Goal: Check status: Check status

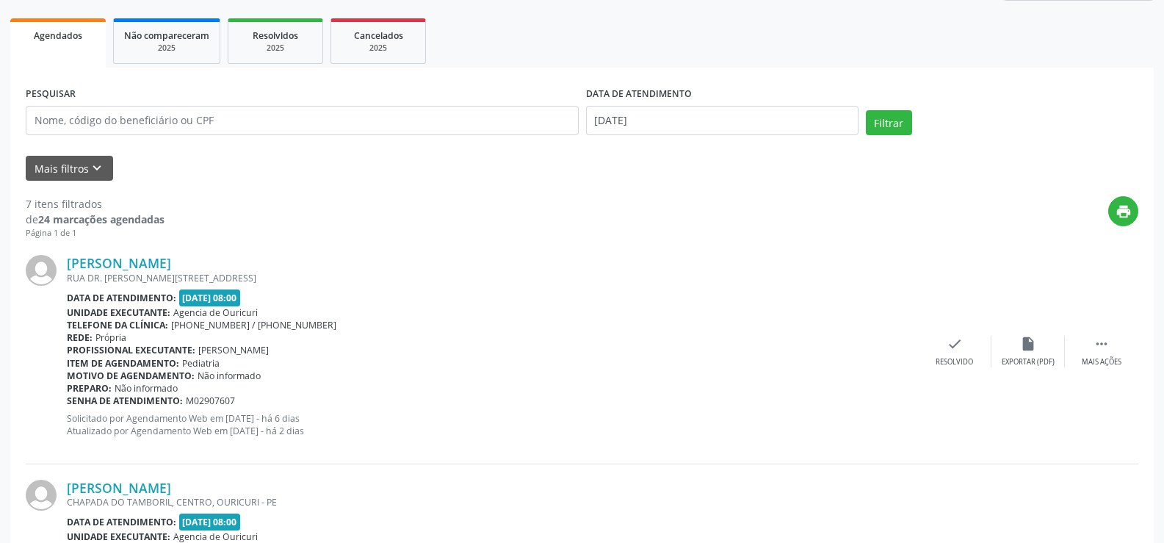
scroll to position [220, 0]
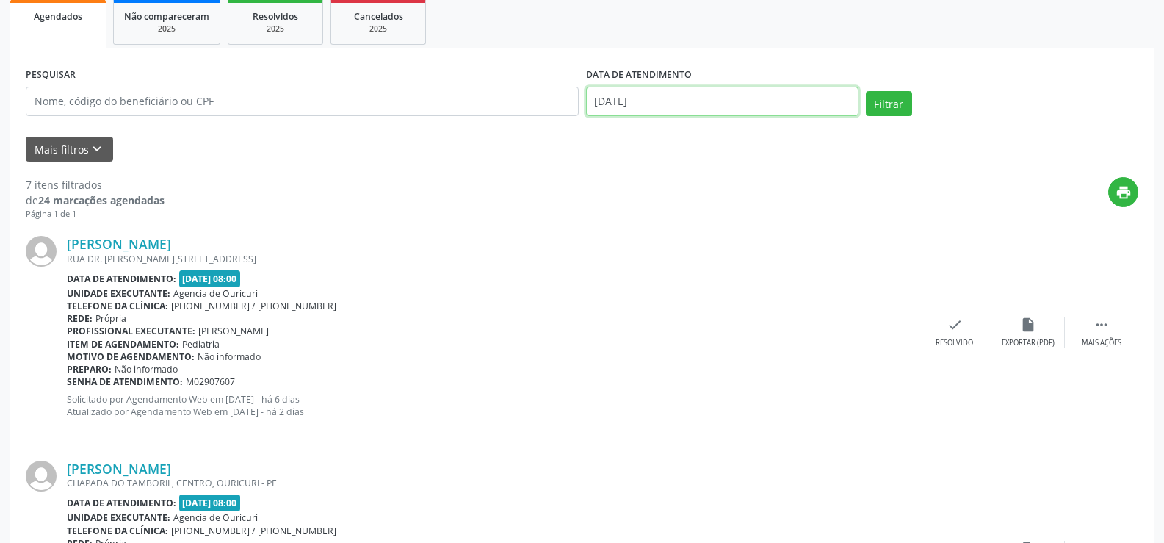
click at [587, 106] on input "[DATE]" at bounding box center [722, 101] width 272 height 29
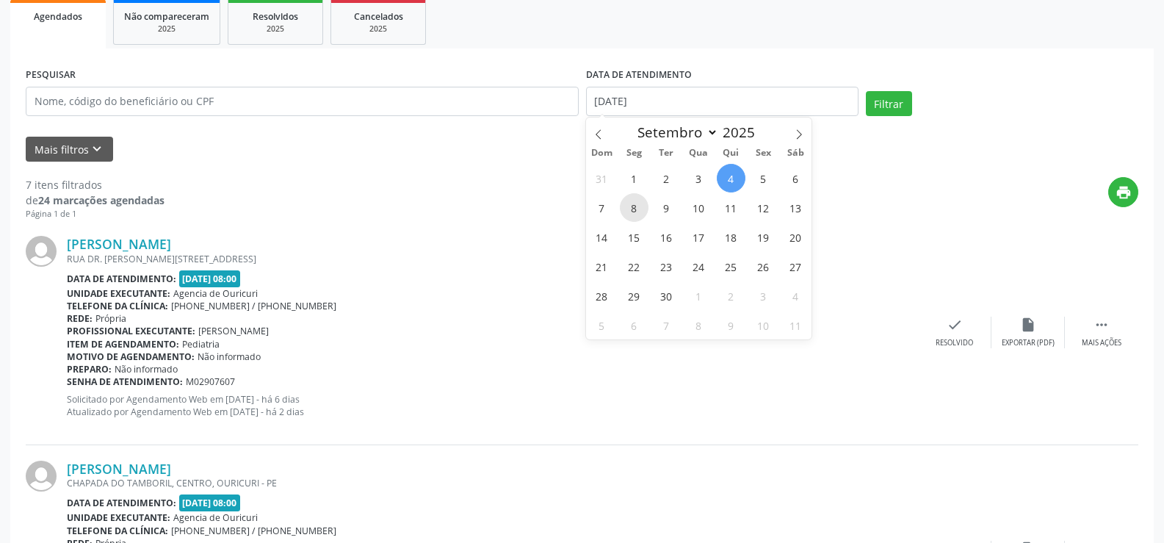
click at [643, 210] on span "8" at bounding box center [634, 207] width 29 height 29
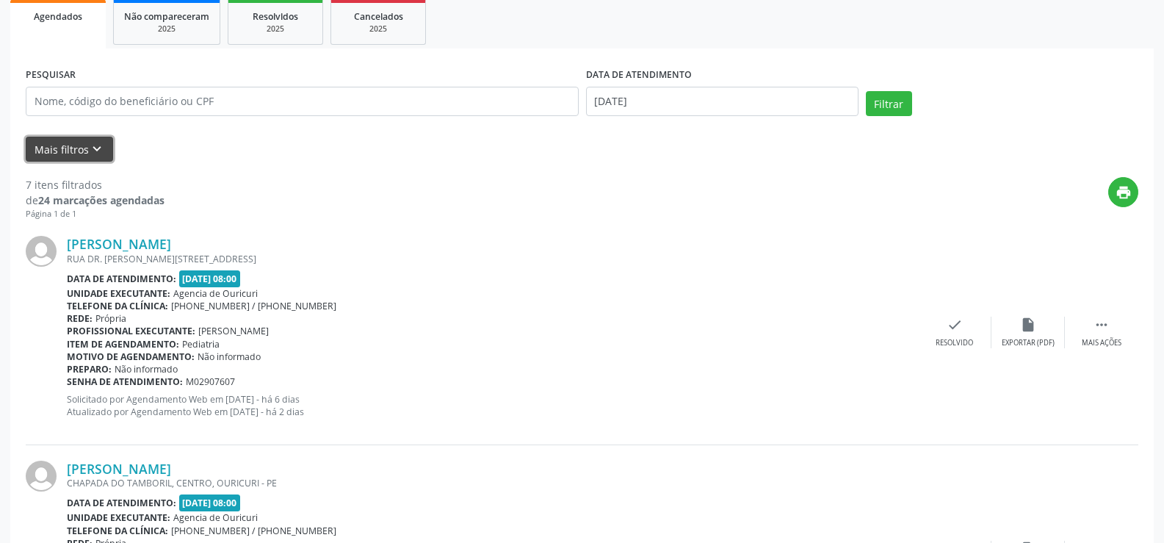
click at [59, 153] on button "Mais filtros keyboard_arrow_down" at bounding box center [69, 150] width 87 height 26
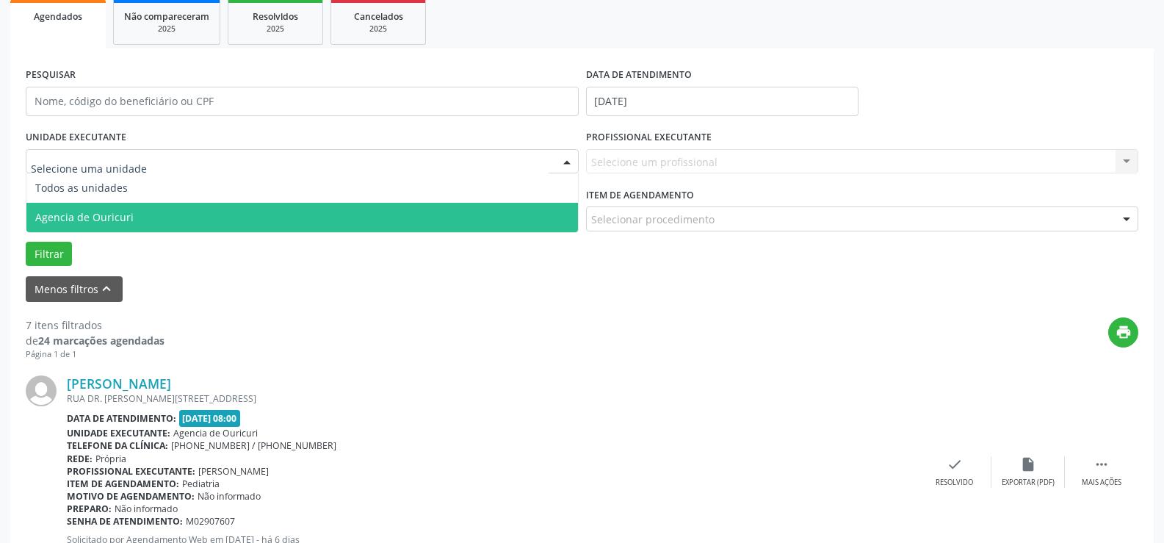
click at [80, 213] on span "Agencia de Ouricuri" at bounding box center [84, 217] width 98 height 14
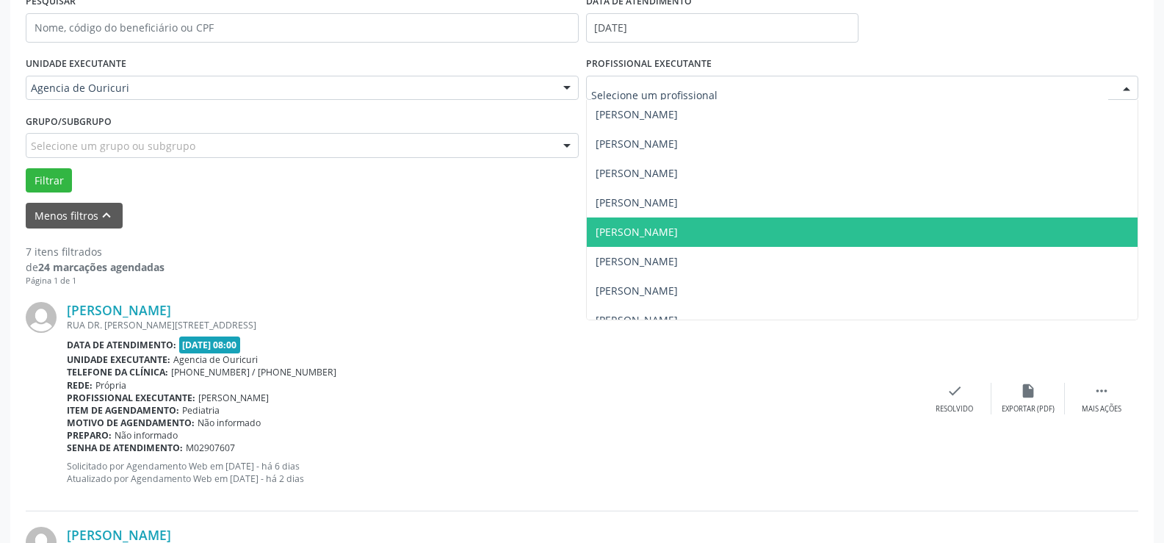
scroll to position [309, 0]
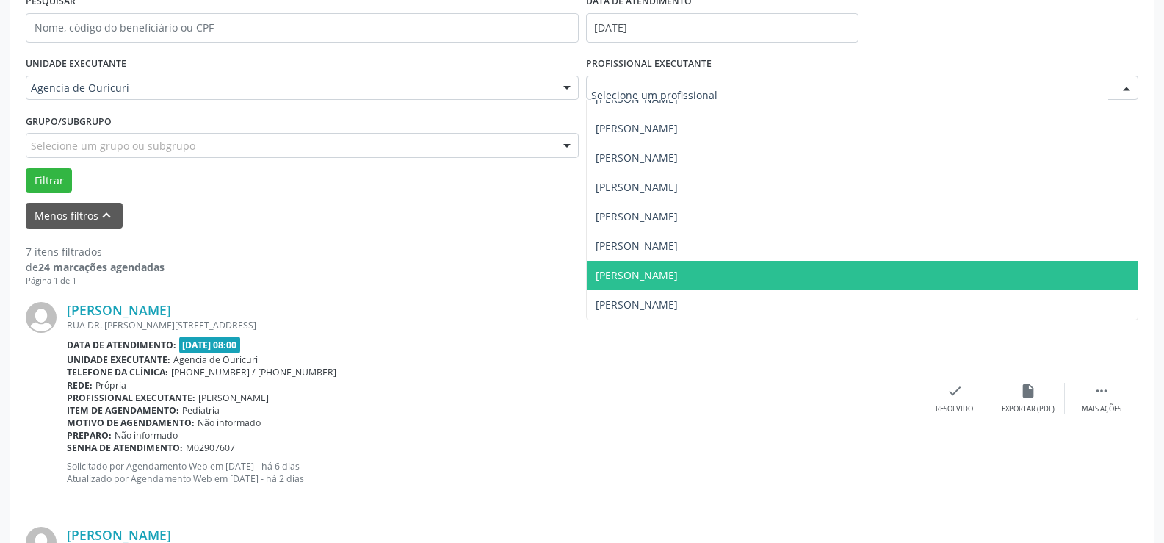
click at [646, 281] on span "[PERSON_NAME]" at bounding box center [637, 275] width 82 height 14
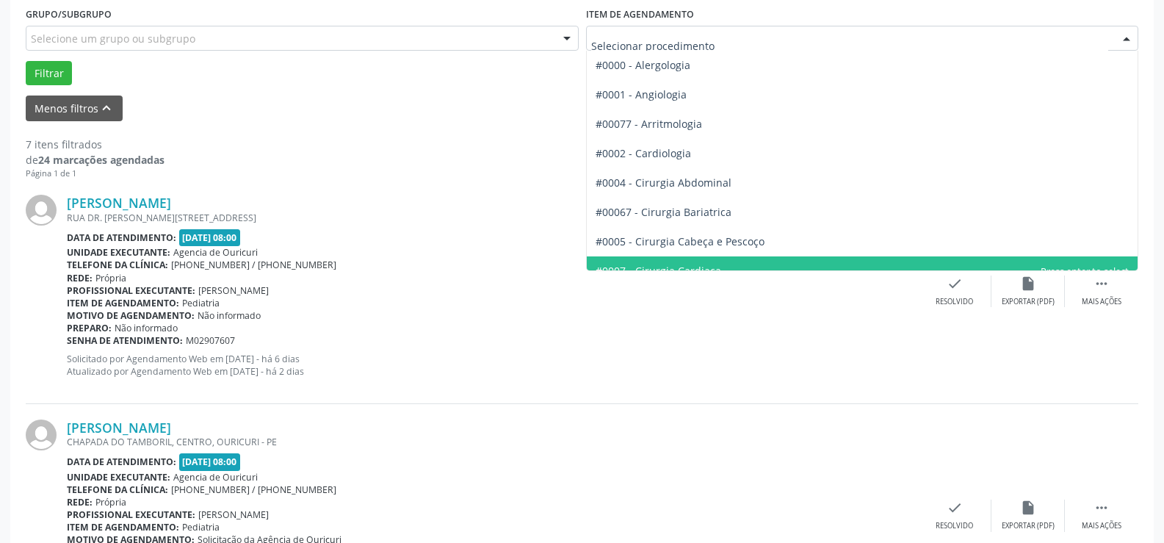
scroll to position [367, 0]
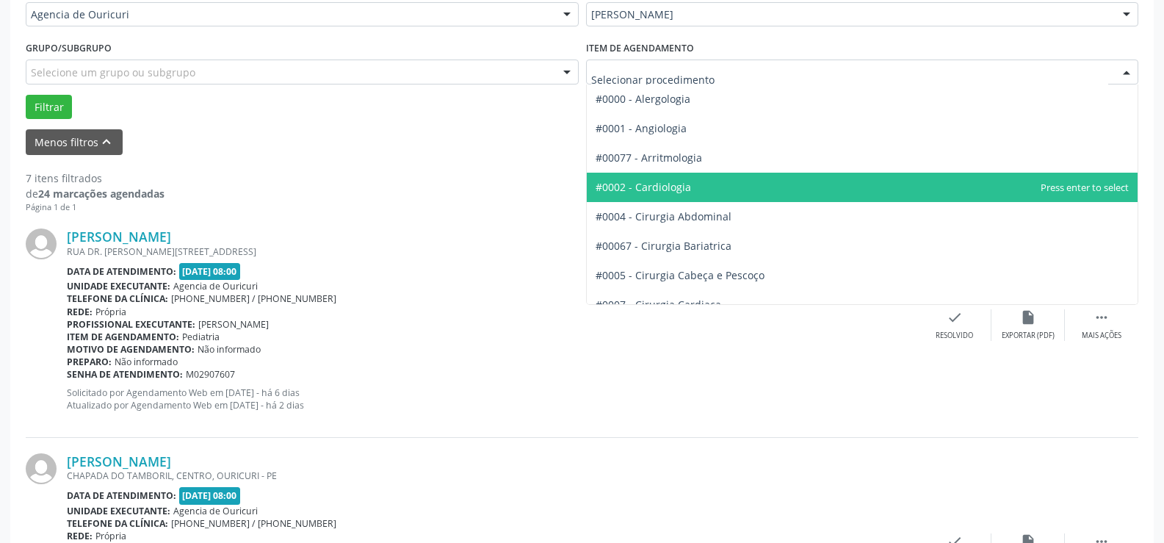
click at [638, 177] on span "#0002 - Cardiologia" at bounding box center [863, 187] width 552 height 29
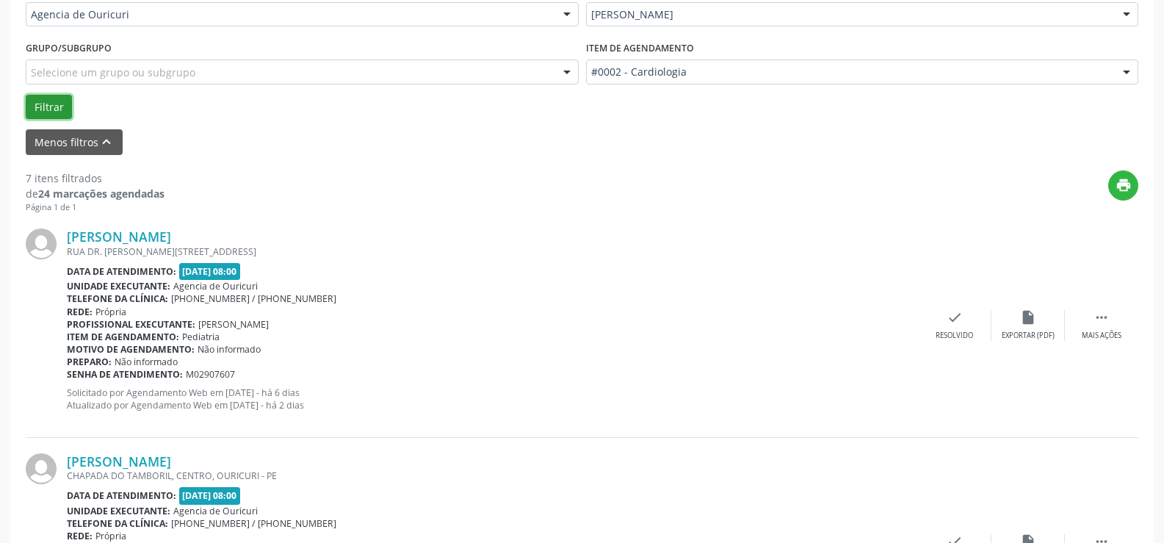
click at [57, 115] on button "Filtrar" at bounding box center [49, 107] width 46 height 25
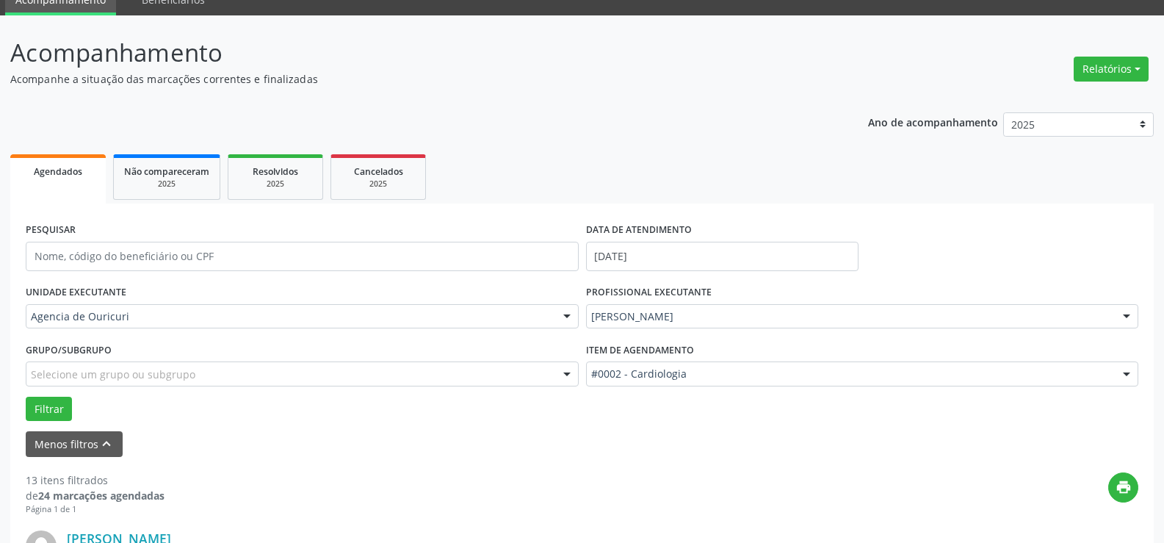
scroll to position [0, 0]
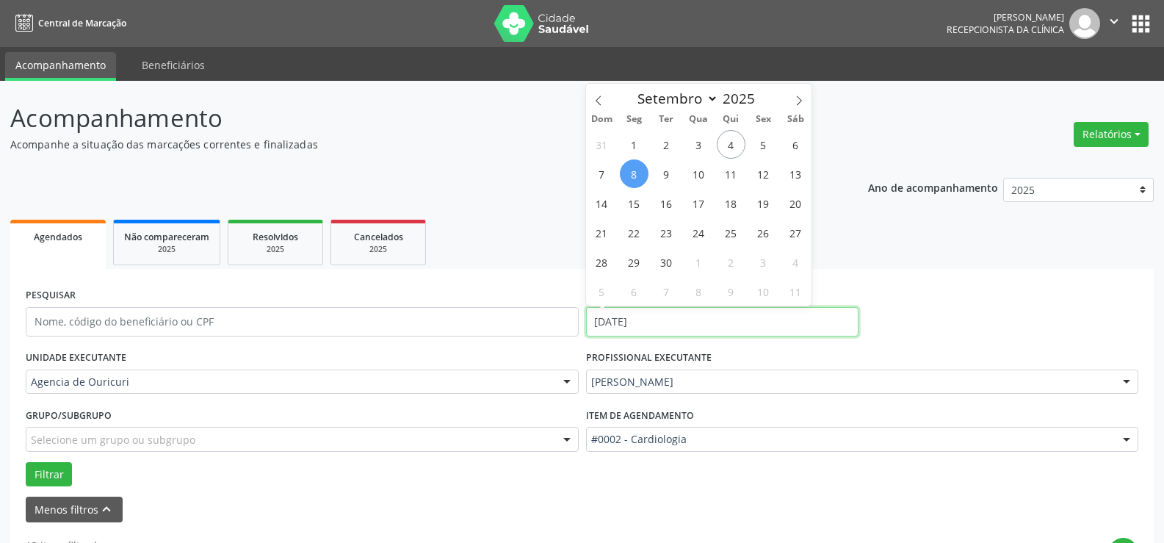
click at [640, 330] on input "[DATE]" at bounding box center [722, 321] width 272 height 29
click at [668, 187] on span "9" at bounding box center [666, 173] width 29 height 29
type input "[DATE]"
click at [668, 187] on span "9" at bounding box center [666, 173] width 29 height 29
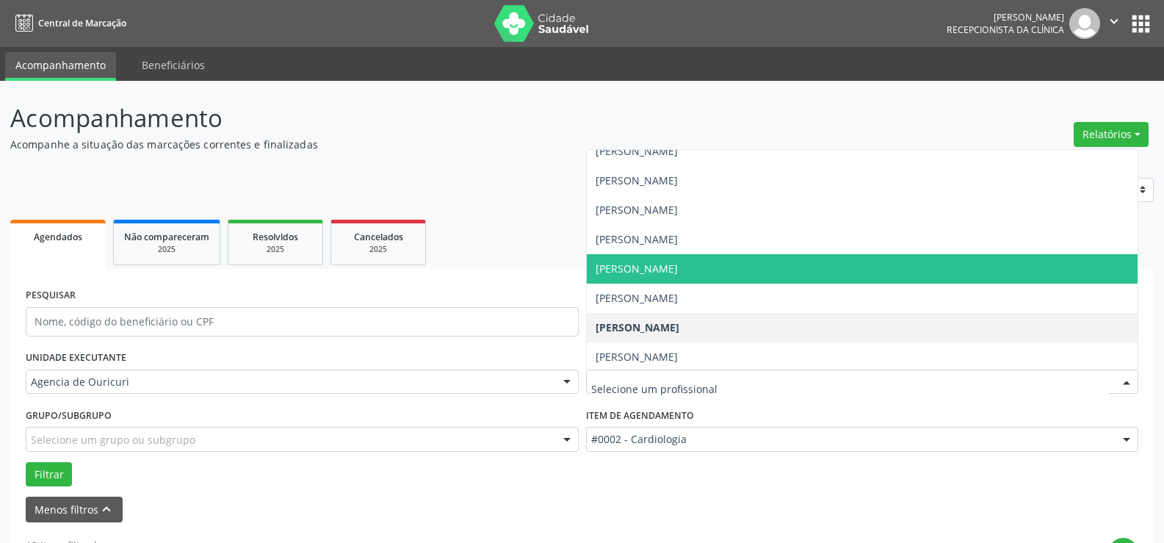
scroll to position [309, 0]
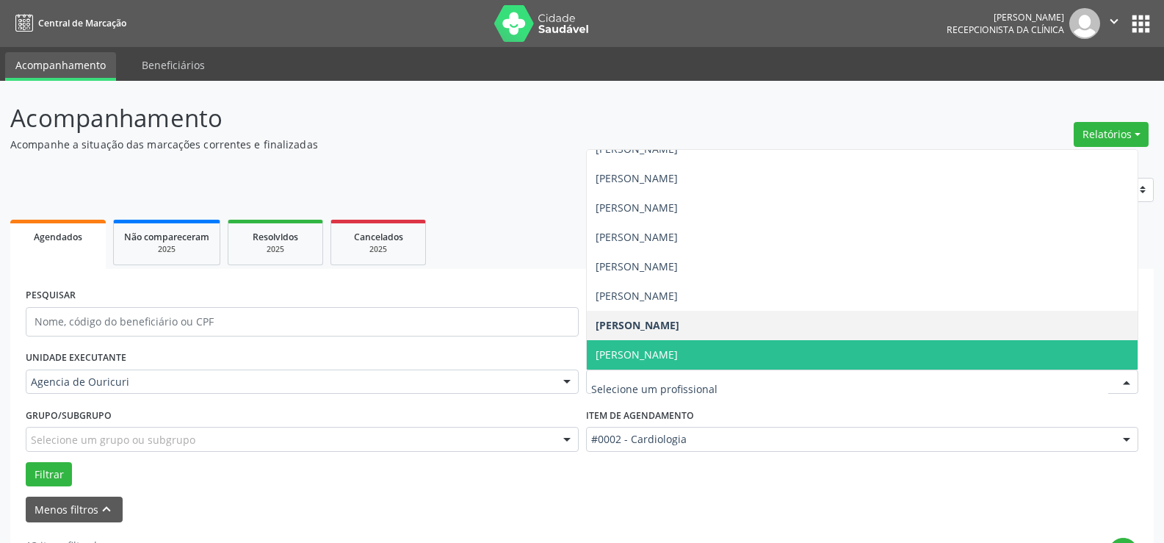
click at [637, 347] on span "[PERSON_NAME]" at bounding box center [637, 354] width 82 height 14
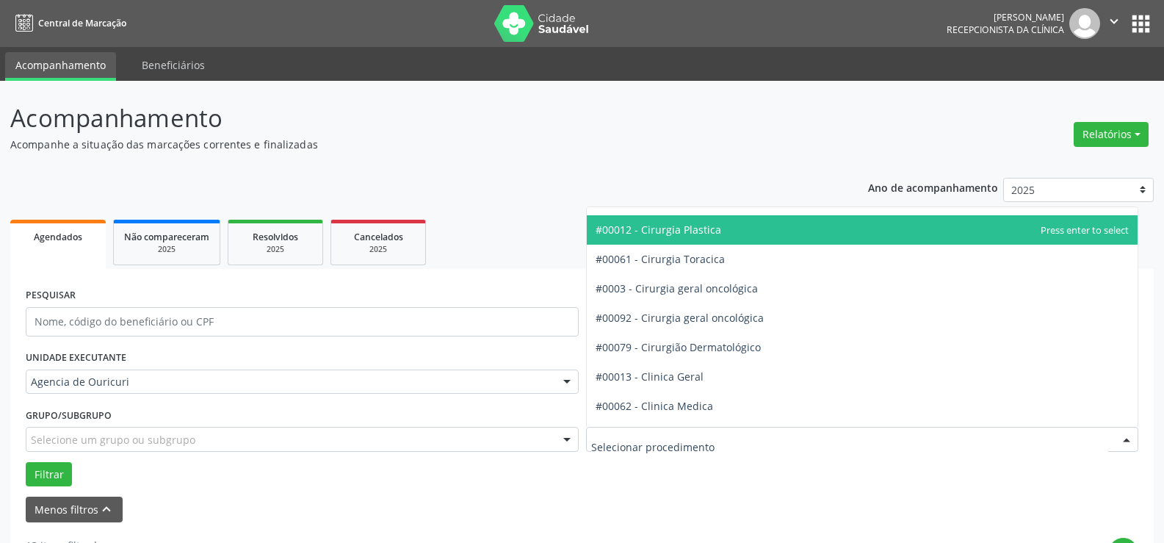
scroll to position [367, 0]
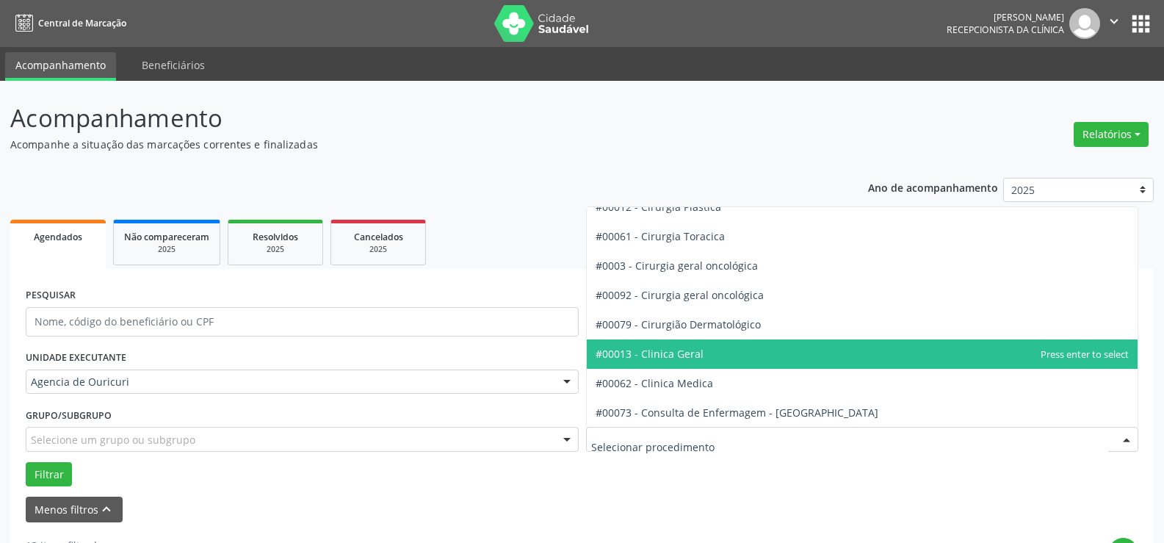
click at [665, 356] on span "#00013 - Clinica Geral" at bounding box center [650, 354] width 108 height 14
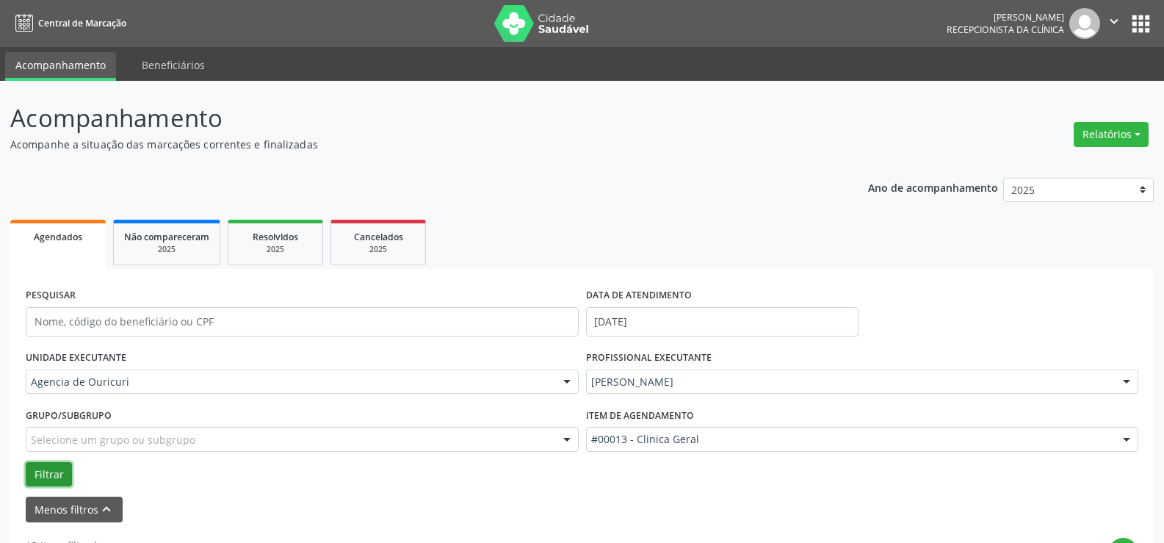
click at [62, 463] on button "Filtrar" at bounding box center [49, 474] width 46 height 25
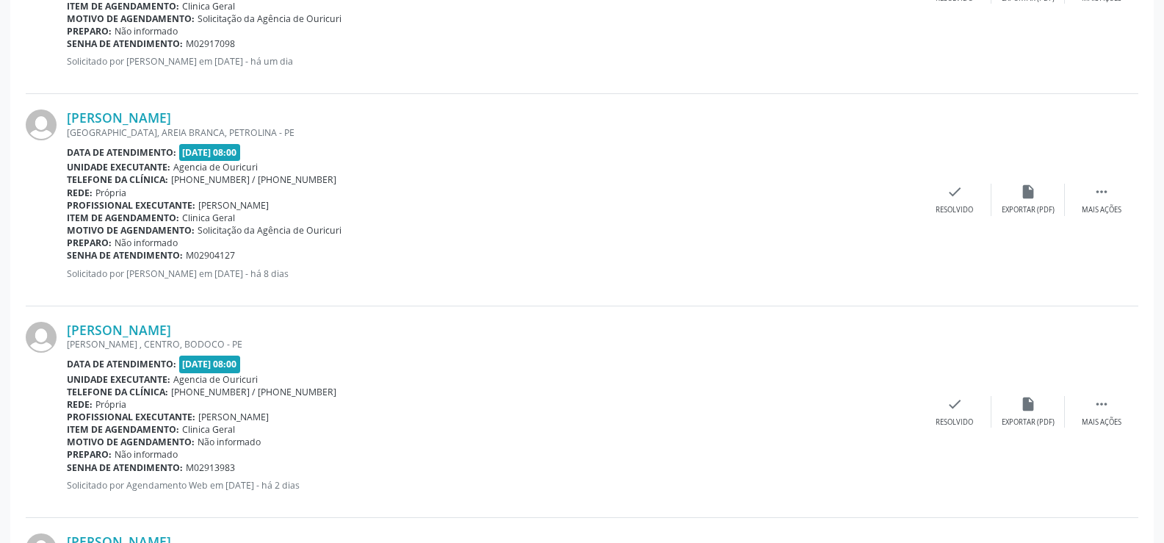
scroll to position [3280, 0]
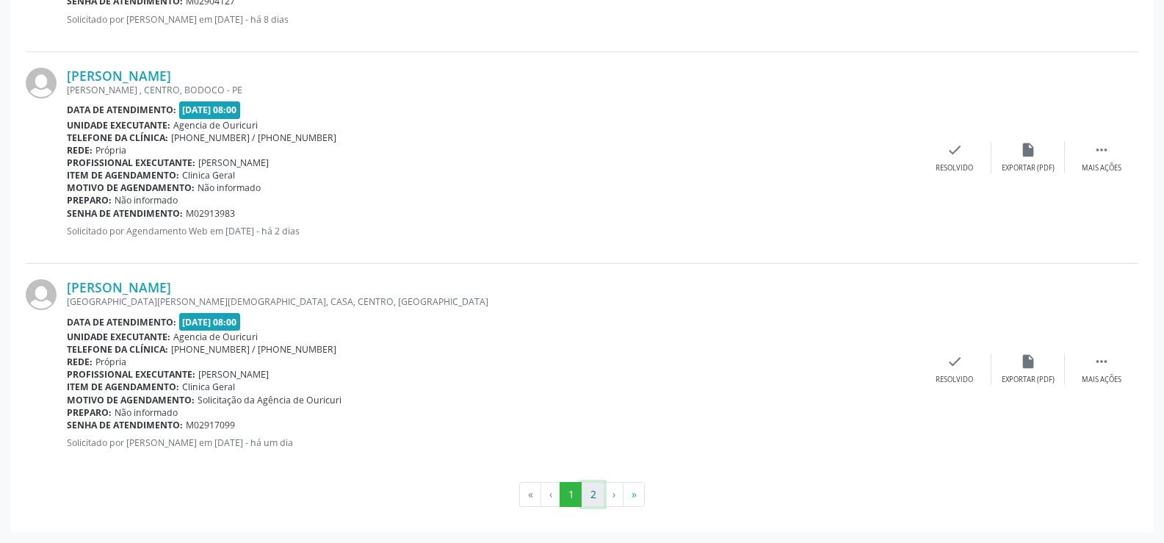
click at [600, 484] on button "2" at bounding box center [593, 494] width 23 height 25
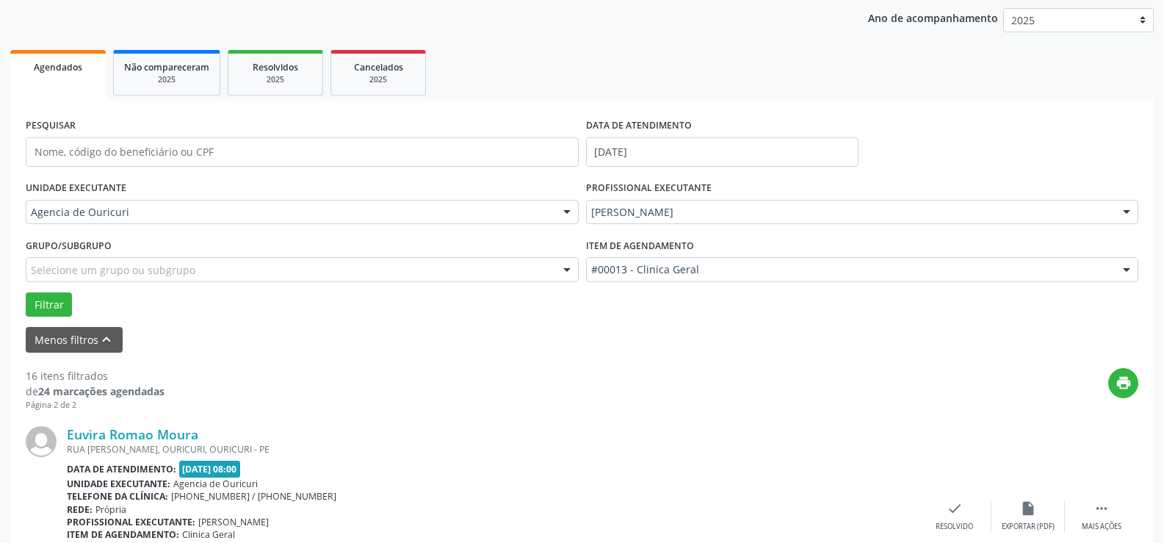
scroll to position [96, 0]
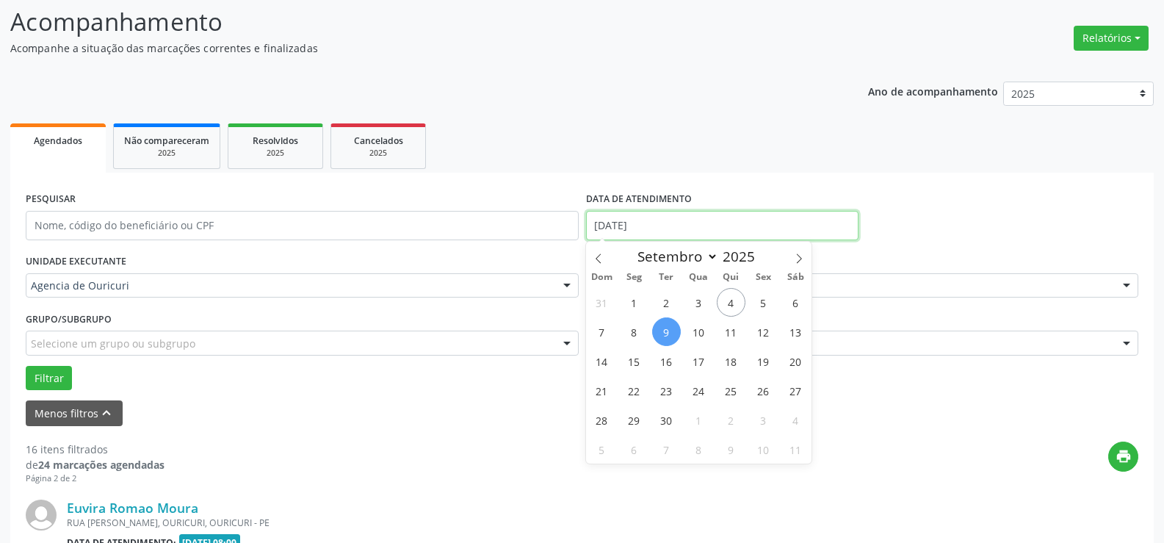
click at [698, 219] on input "[DATE]" at bounding box center [722, 225] width 272 height 29
click at [690, 323] on span "10" at bounding box center [698, 331] width 29 height 29
type input "[DATE]"
click at [690, 323] on span "10" at bounding box center [698, 331] width 29 height 29
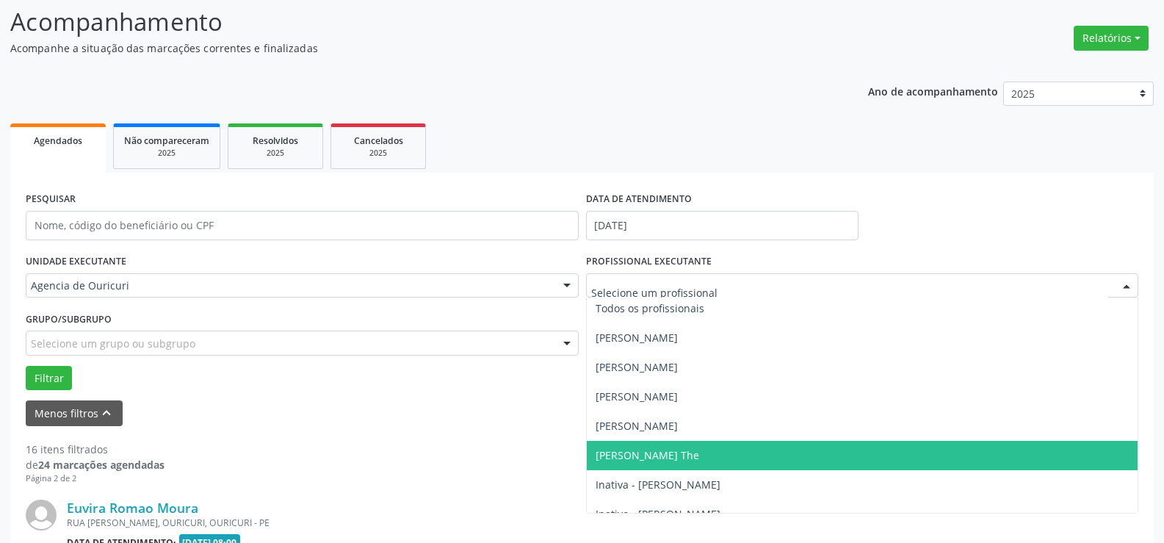
scroll to position [0, 0]
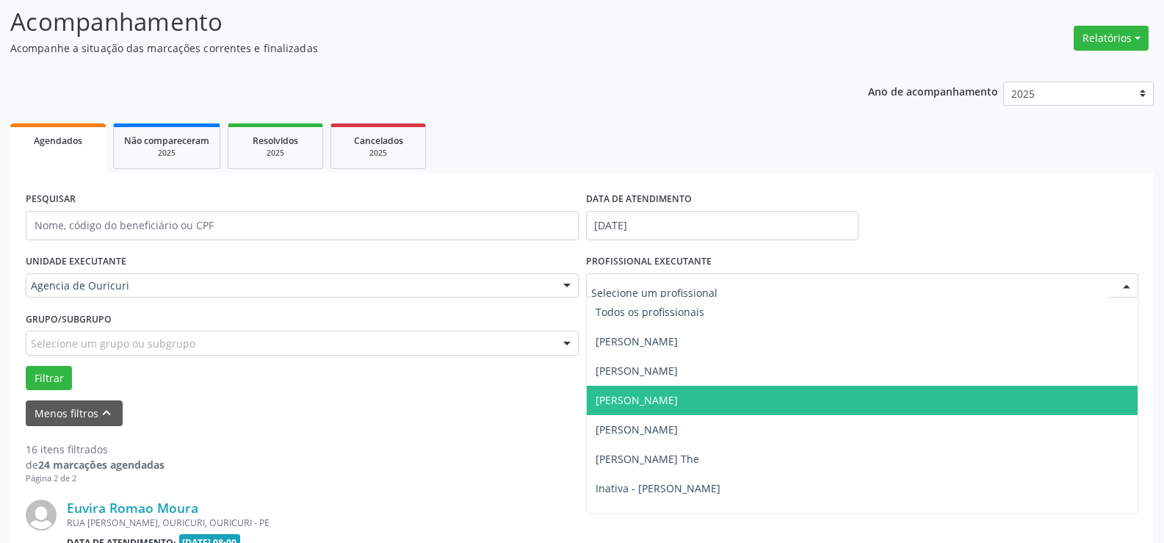
click at [669, 389] on span "[PERSON_NAME]" at bounding box center [863, 400] width 552 height 29
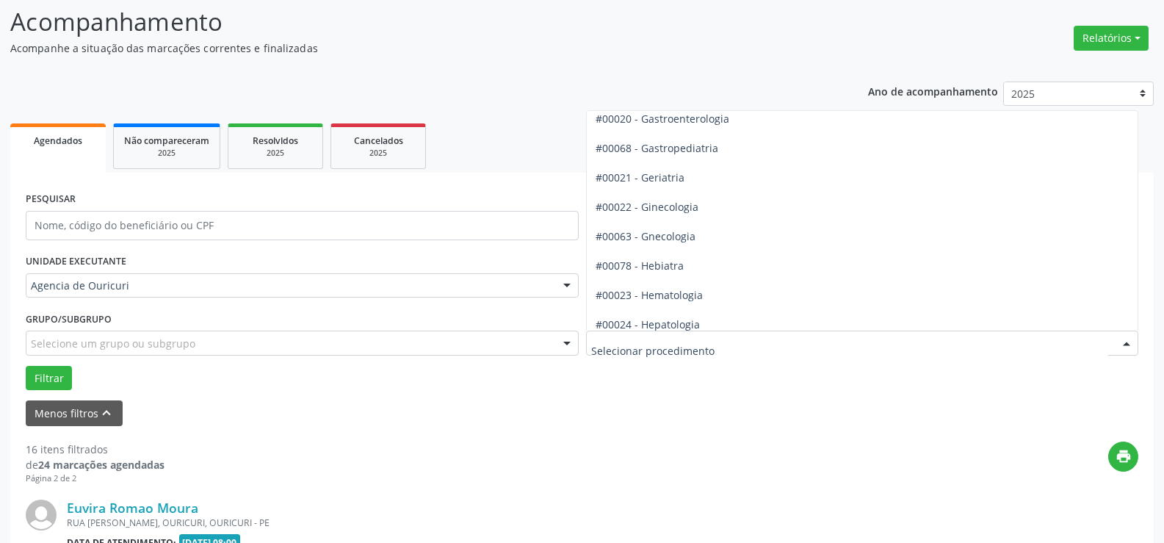
scroll to position [881, 0]
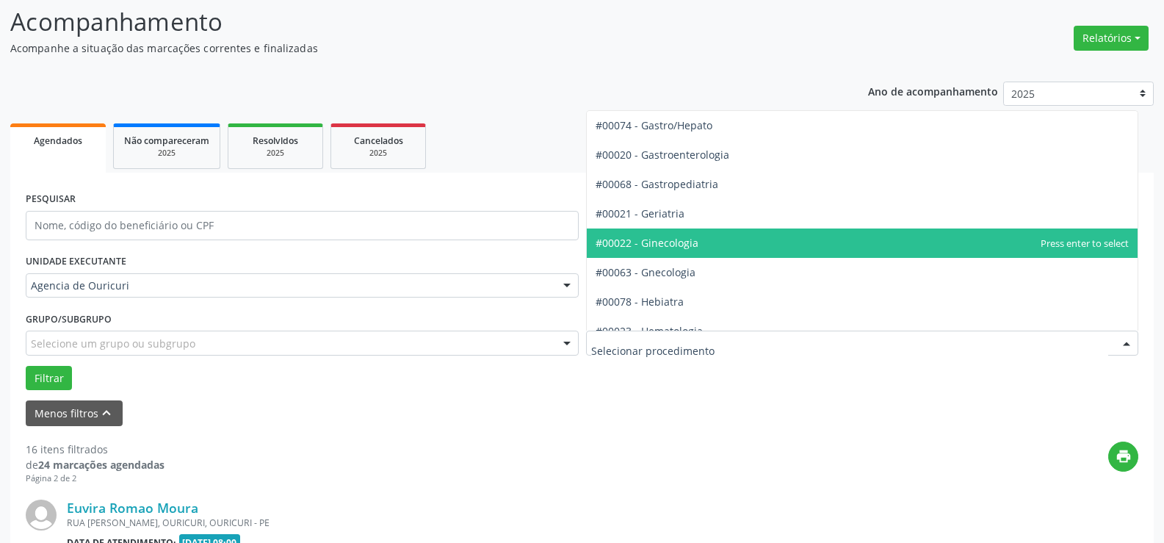
click at [717, 245] on span "#00022 - Ginecologia" at bounding box center [863, 242] width 552 height 29
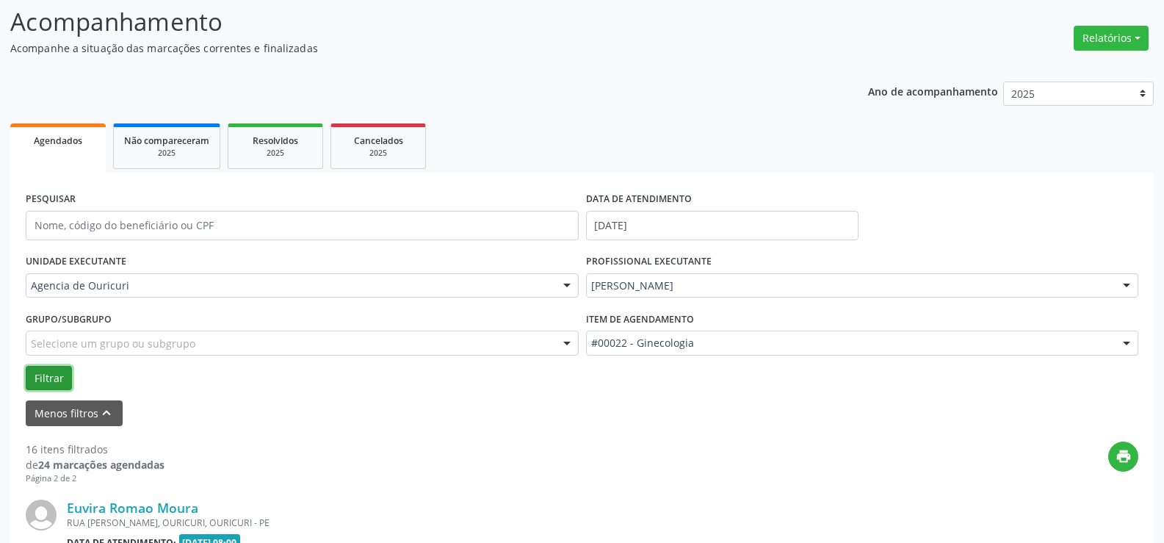
click at [54, 389] on button "Filtrar" at bounding box center [49, 378] width 46 height 25
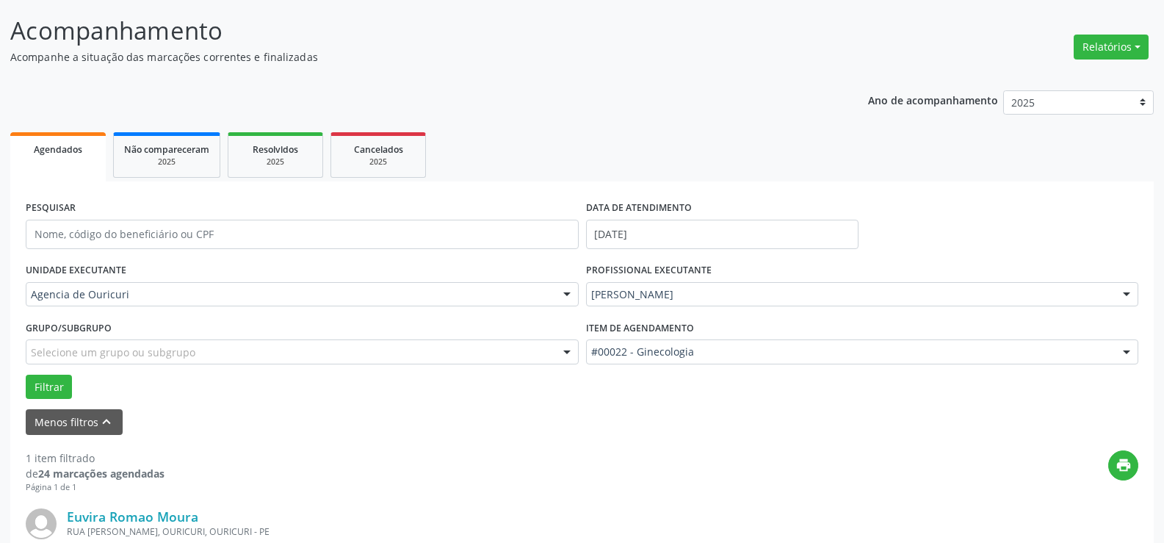
scroll to position [0, 0]
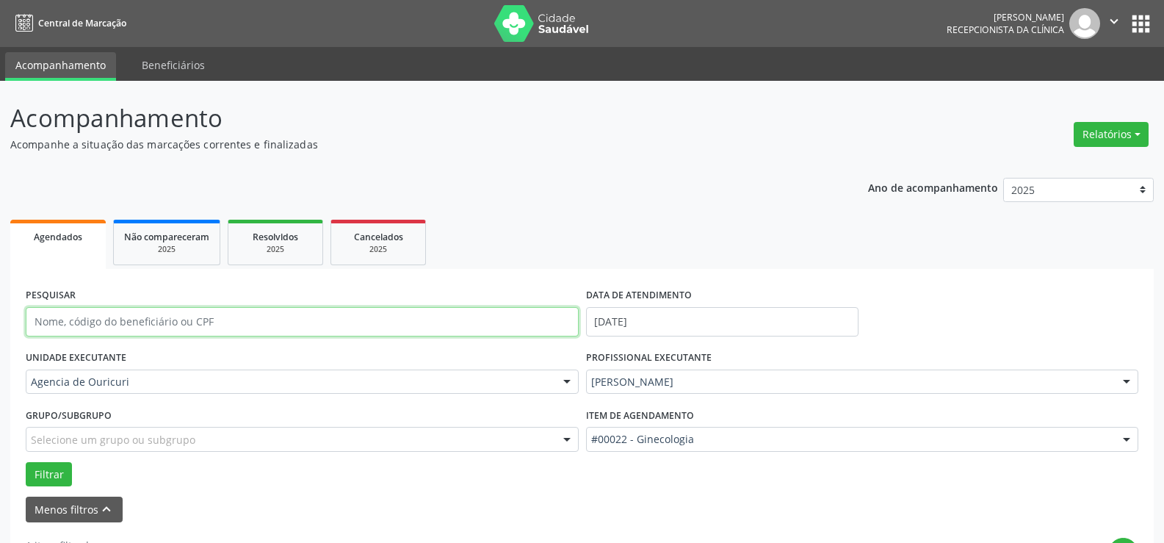
click at [234, 308] on input "text" at bounding box center [302, 321] width 553 height 29
